Goal: Go to known website: Go to known website

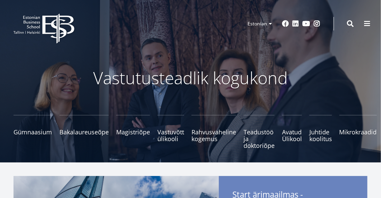
click at [366, 24] on span at bounding box center [367, 23] width 7 height 7
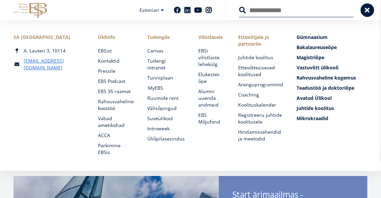
click at [153, 87] on link "MyEBS" at bounding box center [167, 87] width 38 height 7
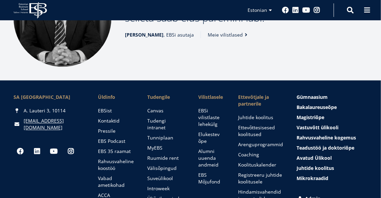
scroll to position [916, 0]
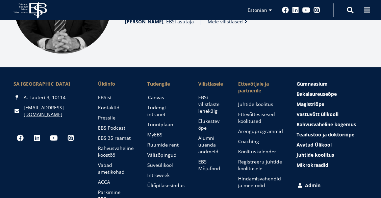
click at [153, 94] on link "Canvas" at bounding box center [167, 97] width 38 height 7
